Goal: Find specific page/section: Find specific page/section

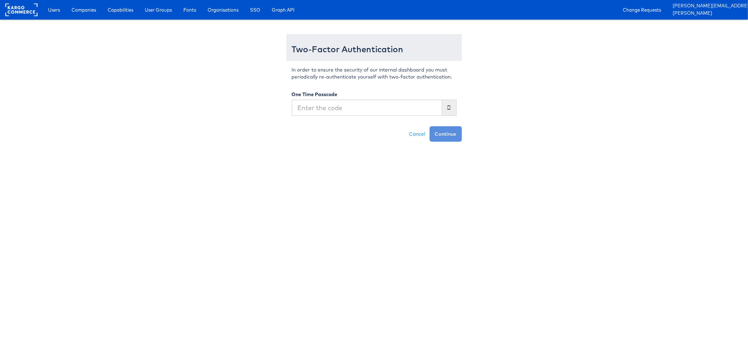
click at [410, 108] on input "text" at bounding box center [367, 108] width 150 height 16
type input "584313"
click at [429, 126] on button "Continue" at bounding box center [445, 133] width 32 height 15
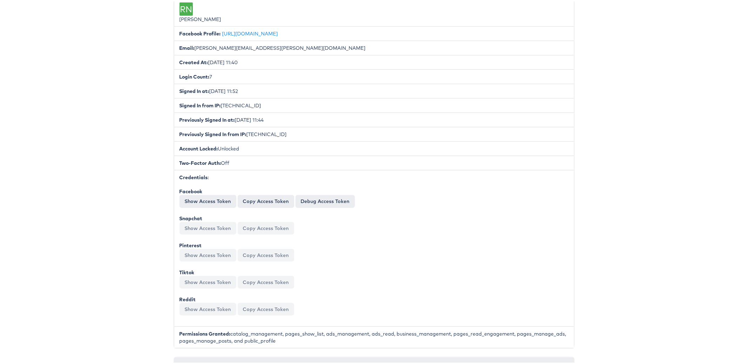
scroll to position [157, 0]
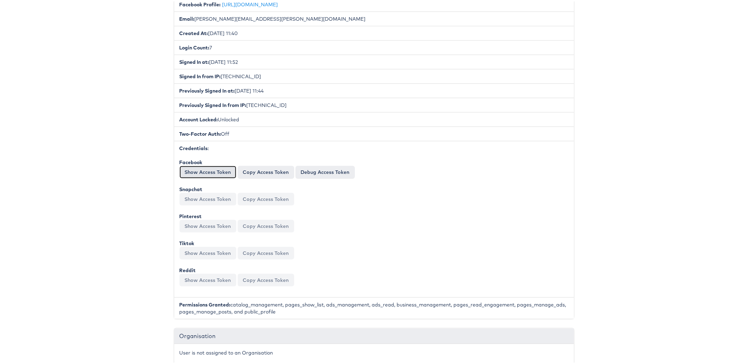
click at [208, 165] on button "Show Access Token" at bounding box center [207, 170] width 57 height 13
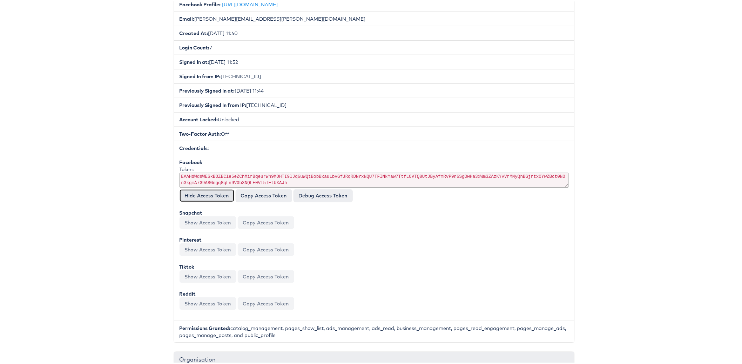
click at [196, 189] on button "Hide Access Token" at bounding box center [206, 194] width 55 height 13
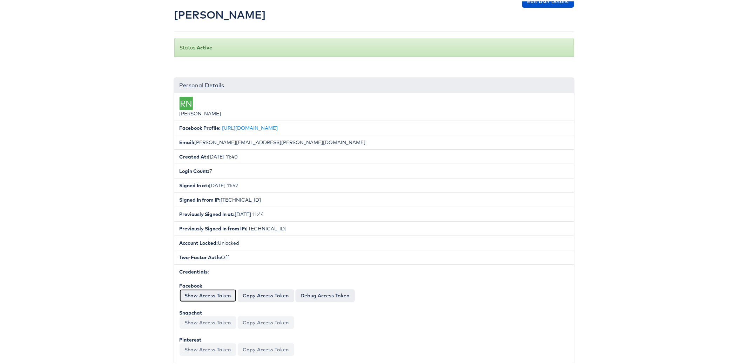
scroll to position [28, 0]
